Goal: Task Accomplishment & Management: Complete application form

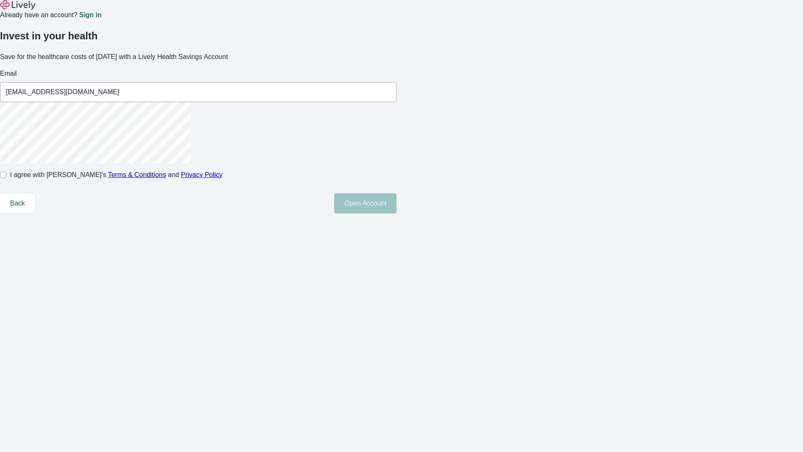
click at [7, 178] on input "I agree with Lively’s Terms & Conditions and Privacy Policy" at bounding box center [3, 174] width 7 height 7
checkbox input "true"
click at [396, 213] on button "Open Account" at bounding box center [365, 203] width 62 height 20
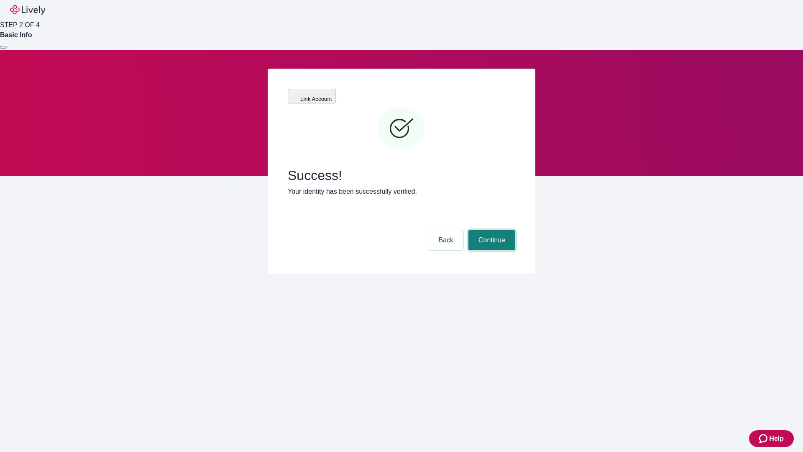
click at [491, 230] on button "Continue" at bounding box center [491, 240] width 47 height 20
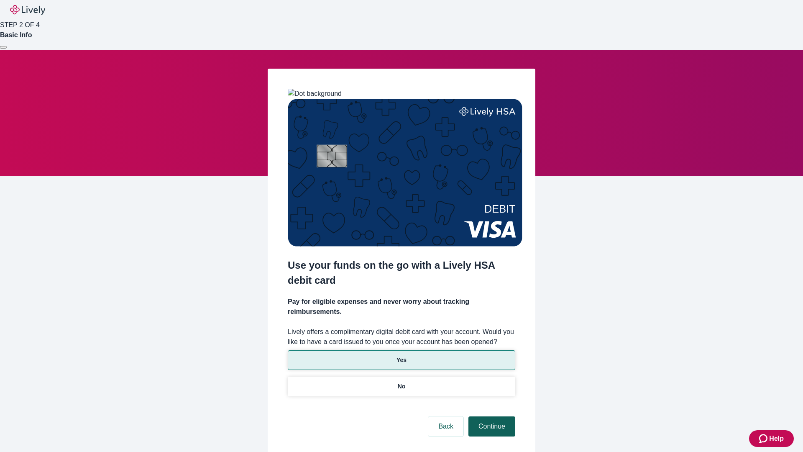
click at [401, 382] on p "No" at bounding box center [402, 386] width 8 height 9
click at [491, 416] on button "Continue" at bounding box center [491, 426] width 47 height 20
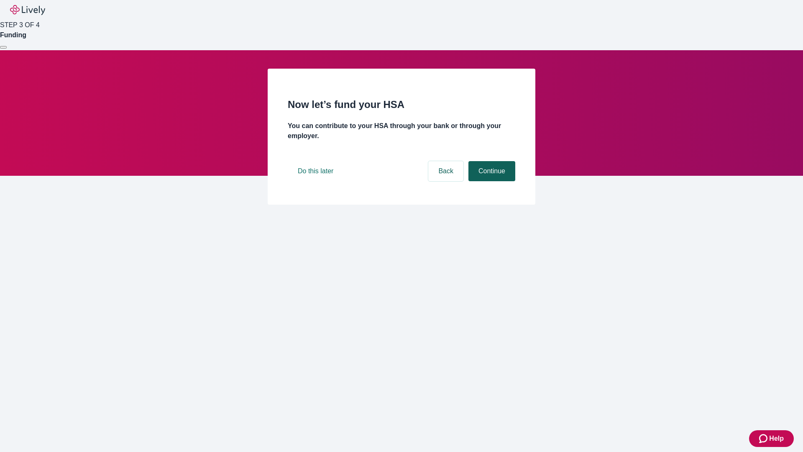
click at [491, 181] on button "Continue" at bounding box center [491, 171] width 47 height 20
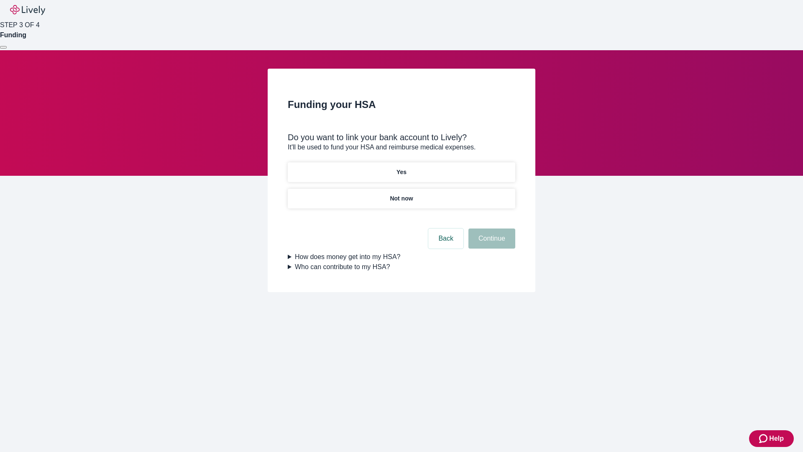
click at [401, 168] on p "Yes" at bounding box center [401, 172] width 10 height 9
click at [491, 228] on button "Continue" at bounding box center [491, 238] width 47 height 20
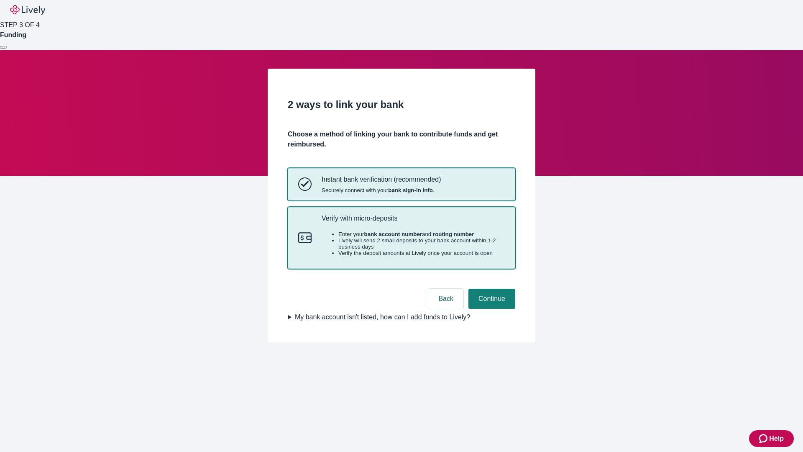
click at [413, 222] on p "Verify with micro-deposits" at bounding box center [413, 218] width 183 height 8
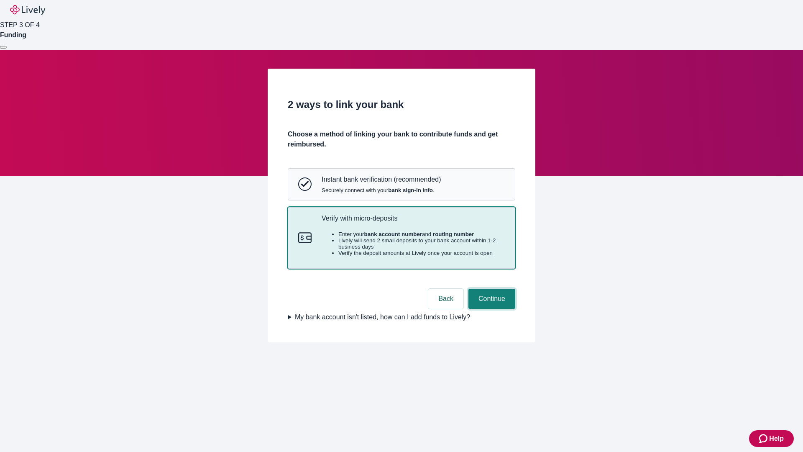
click at [491, 309] on button "Continue" at bounding box center [491, 299] width 47 height 20
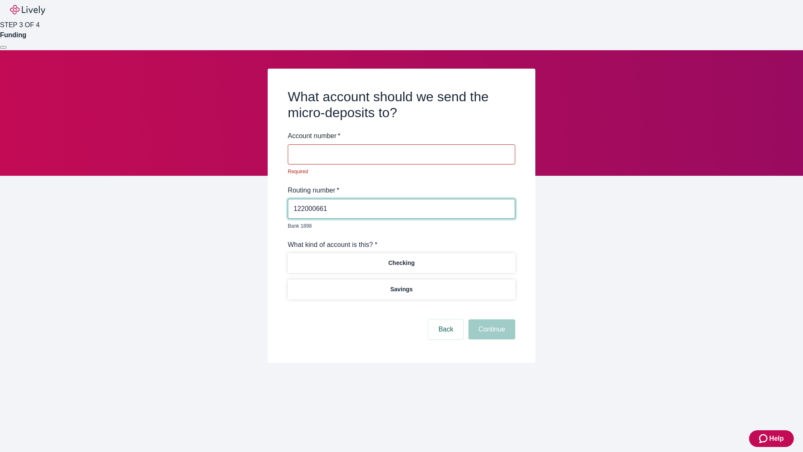
type input "122000661"
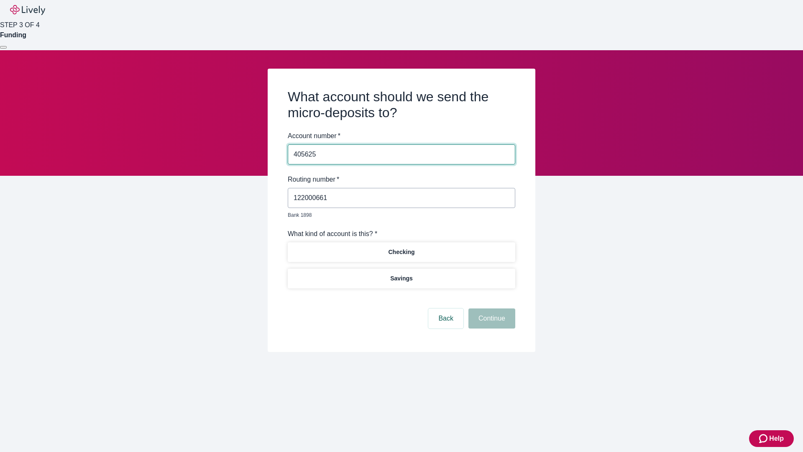
type input "405625"
click at [401, 248] on p "Checking" at bounding box center [401, 252] width 26 height 9
click at [491, 309] on button "Continue" at bounding box center [491, 318] width 47 height 20
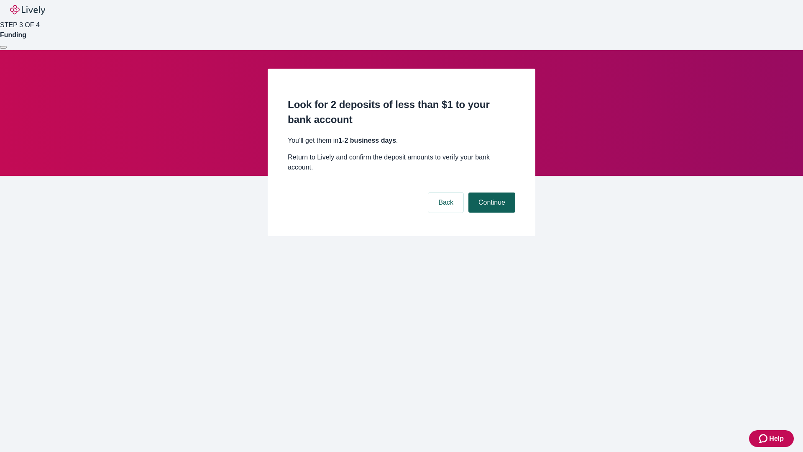
click at [491, 192] on button "Continue" at bounding box center [491, 202] width 47 height 20
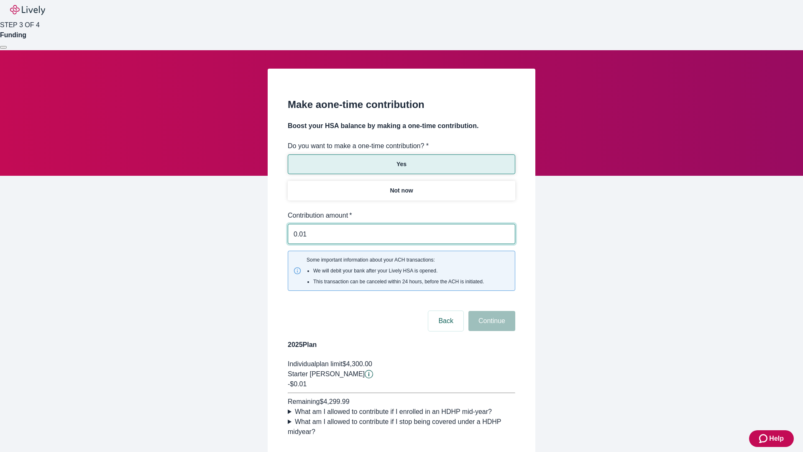
type input "0.01"
click at [491, 311] on button "Continue" at bounding box center [491, 321] width 47 height 20
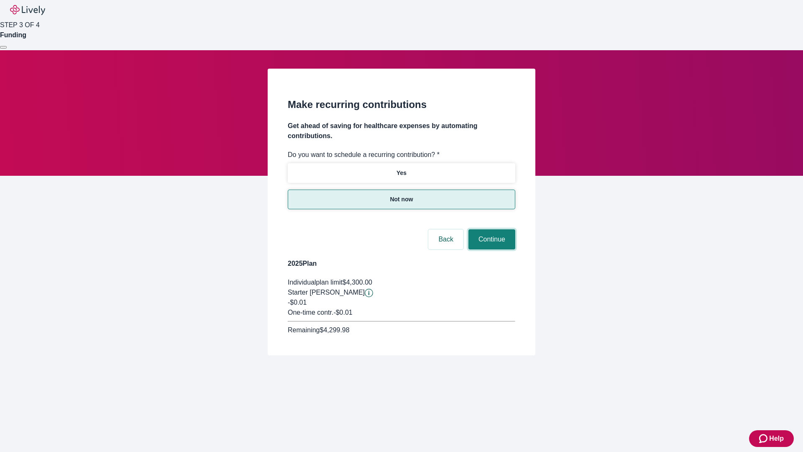
click at [491, 229] on button "Continue" at bounding box center [491, 239] width 47 height 20
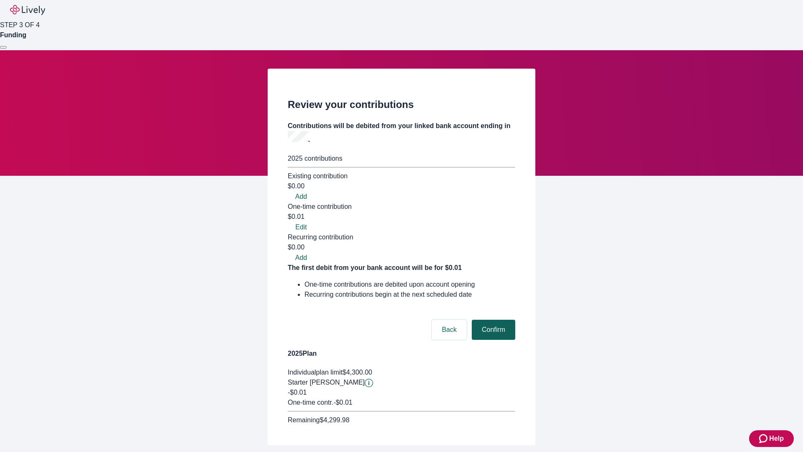
click at [492, 320] on button "Confirm" at bounding box center [493, 330] width 43 height 20
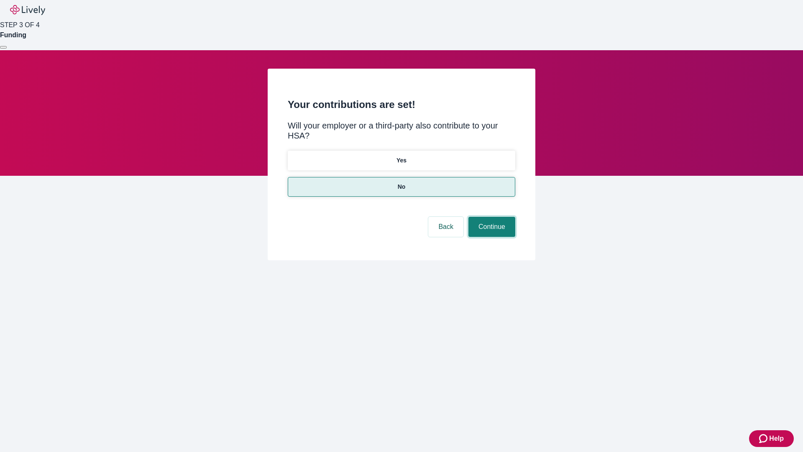
click at [491, 217] on button "Continue" at bounding box center [491, 227] width 47 height 20
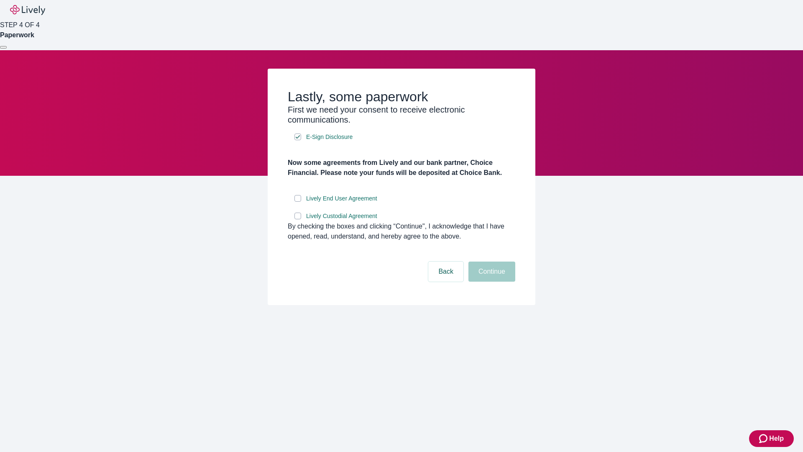
click at [298, 202] on input "Lively End User Agreement" at bounding box center [297, 198] width 7 height 7
checkbox input "true"
click at [298, 219] on input "Lively Custodial Agreement" at bounding box center [297, 215] width 7 height 7
checkbox input "true"
click at [491, 281] on button "Continue" at bounding box center [491, 271] width 47 height 20
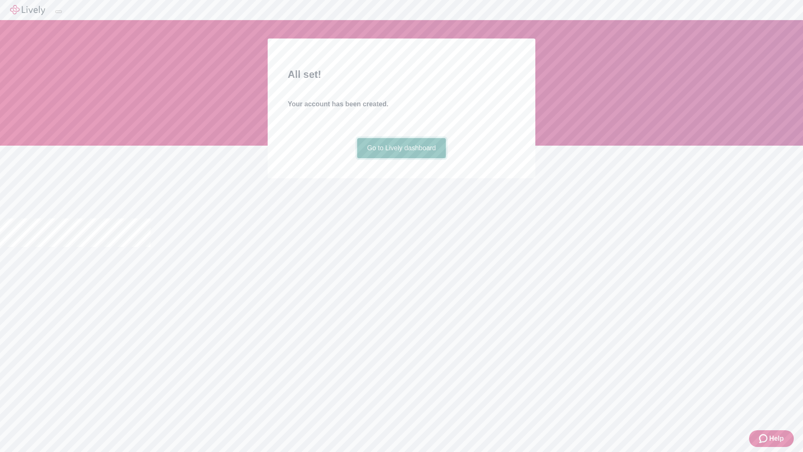
click at [401, 158] on link "Go to Lively dashboard" at bounding box center [401, 148] width 89 height 20
